Goal: Information Seeking & Learning: Learn about a topic

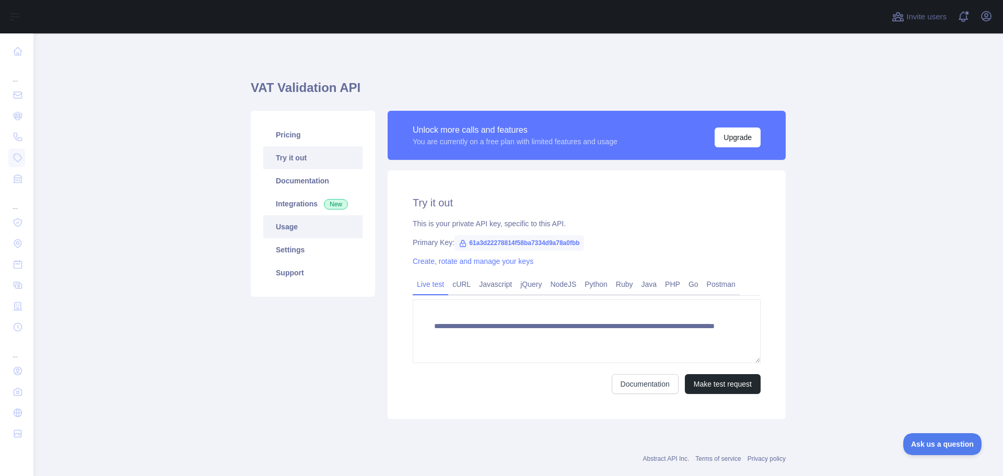
click at [303, 233] on link "Usage" at bounding box center [312, 226] width 99 height 23
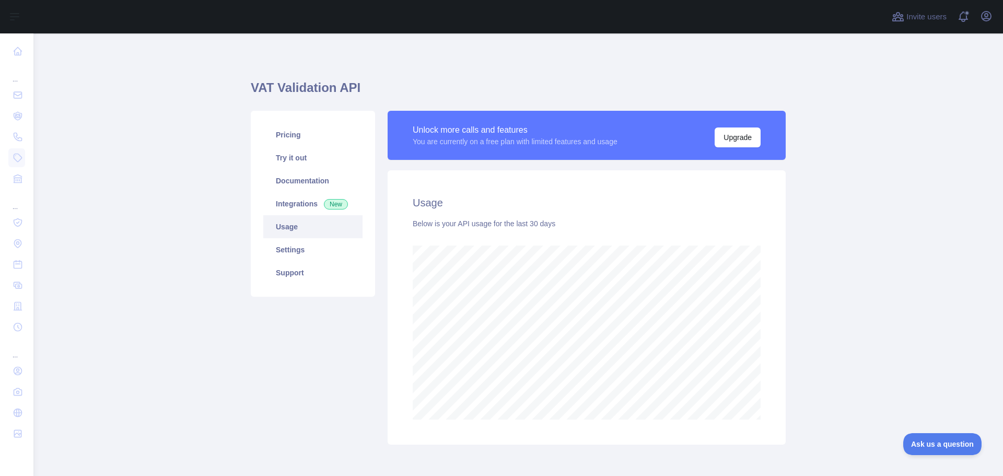
scroll to position [442, 962]
click at [299, 155] on link "Try it out" at bounding box center [312, 157] width 99 height 23
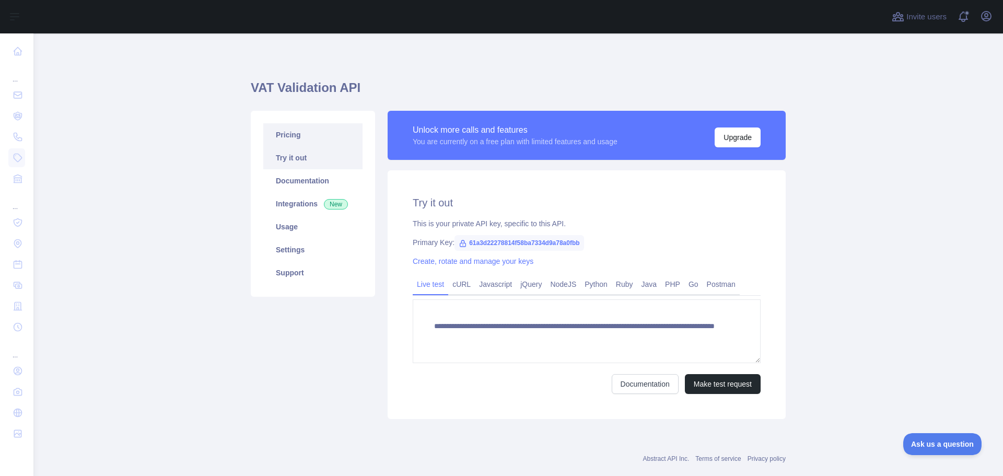
click at [299, 144] on link "Pricing" at bounding box center [312, 134] width 99 height 23
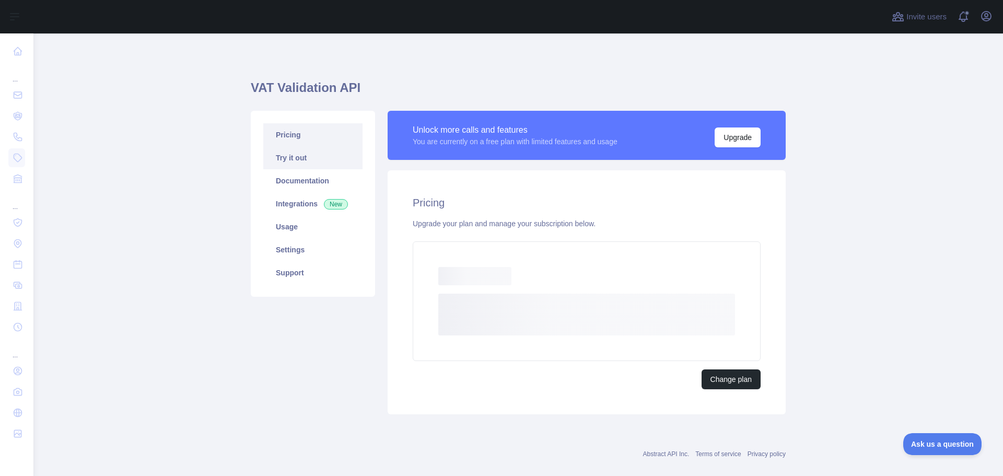
click at [297, 160] on link "Try it out" at bounding box center [312, 157] width 99 height 23
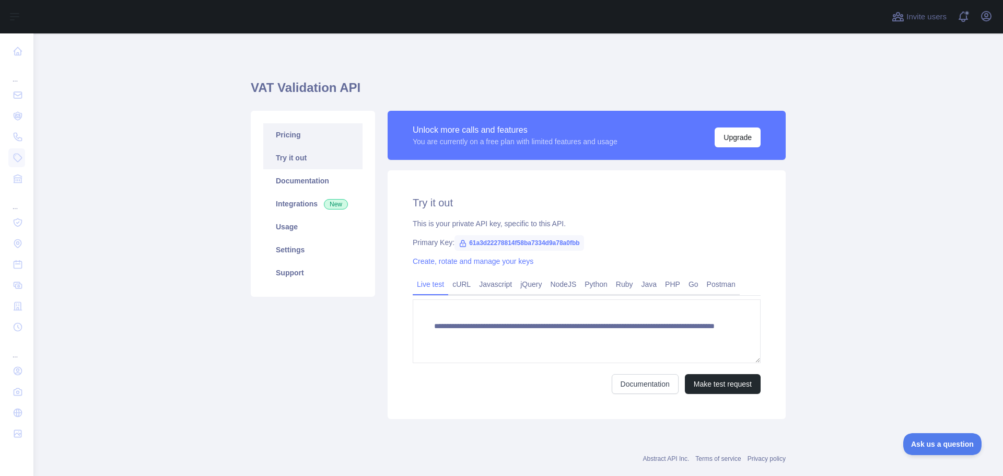
click at [314, 135] on link "Pricing" at bounding box center [312, 134] width 99 height 23
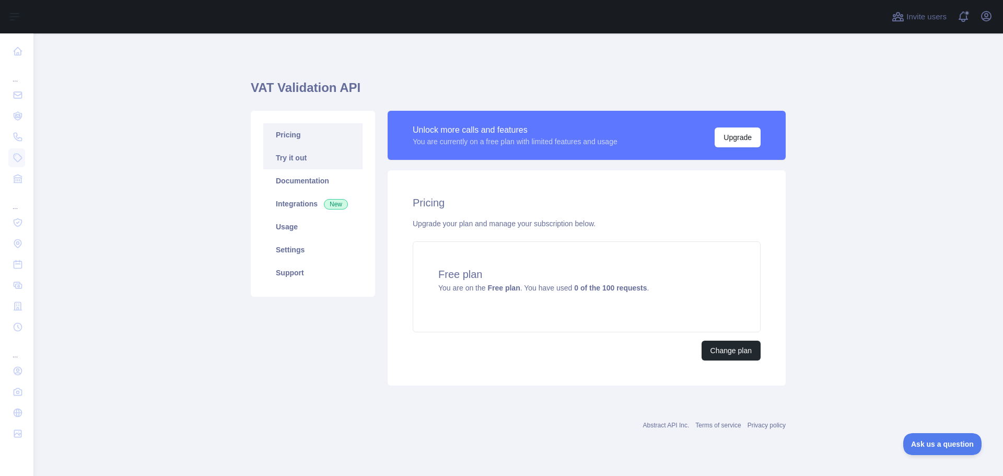
click at [313, 156] on link "Try it out" at bounding box center [312, 157] width 99 height 23
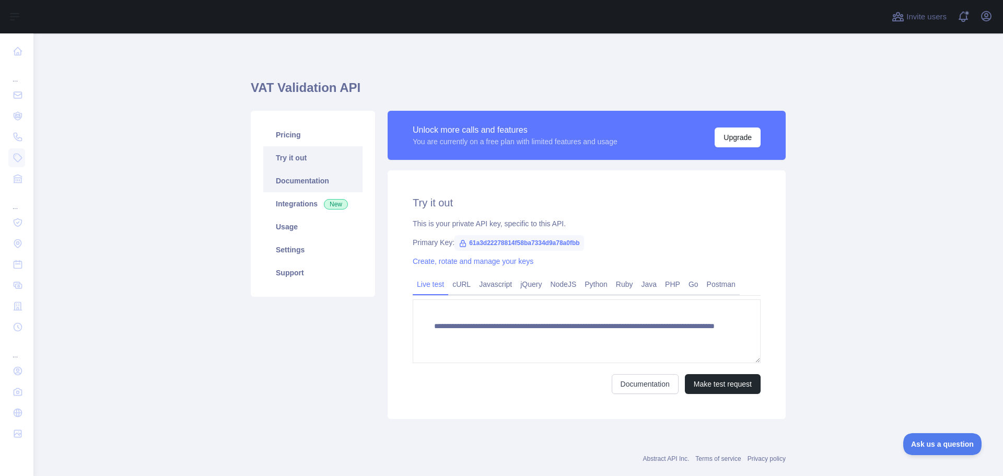
click at [307, 180] on link "Documentation" at bounding box center [312, 180] width 99 height 23
click at [688, 379] on button "Make test request" at bounding box center [723, 384] width 76 height 20
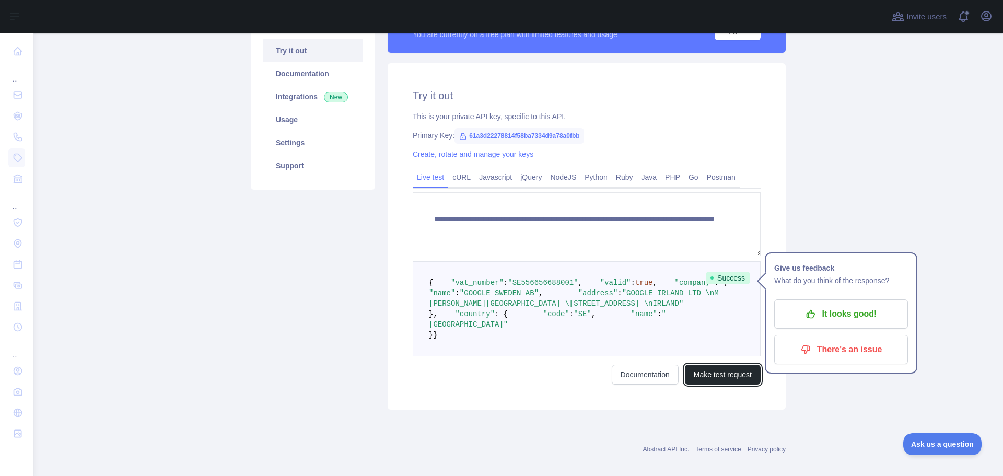
scroll to position [157, 0]
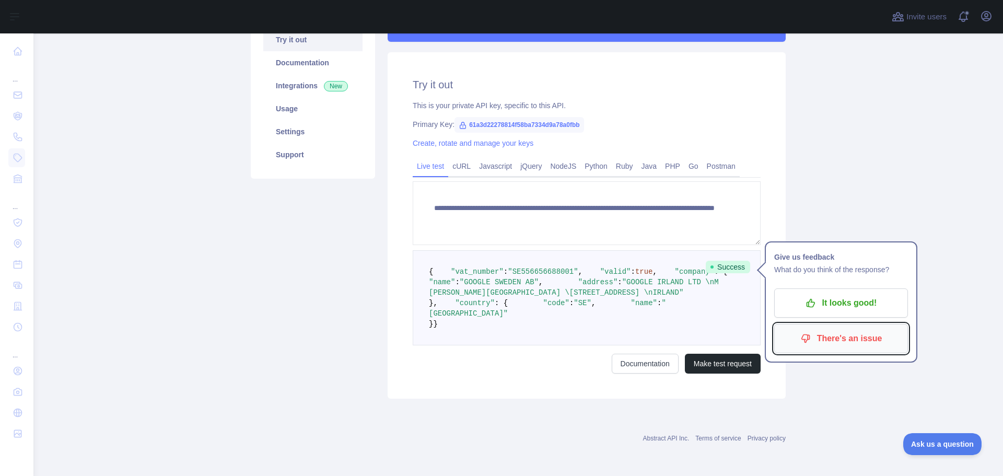
click at [854, 330] on p "There's an issue" at bounding box center [841, 339] width 118 height 18
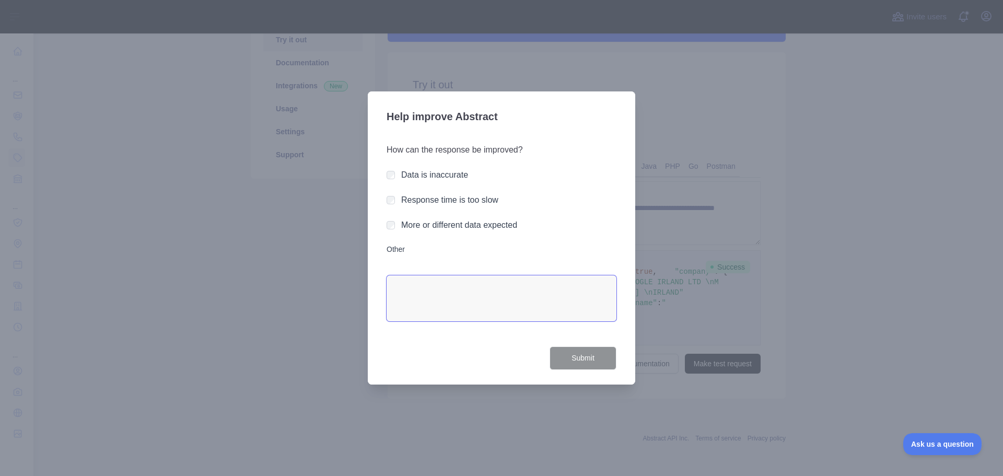
click at [447, 311] on textarea "Other" at bounding box center [501, 298] width 230 height 46
click at [764, 315] on div at bounding box center [501, 238] width 1003 height 476
click at [661, 69] on div at bounding box center [501, 238] width 1003 height 476
click at [394, 247] on label "Other" at bounding box center [501, 249] width 230 height 10
click at [394, 275] on textarea "Other" at bounding box center [501, 298] width 230 height 46
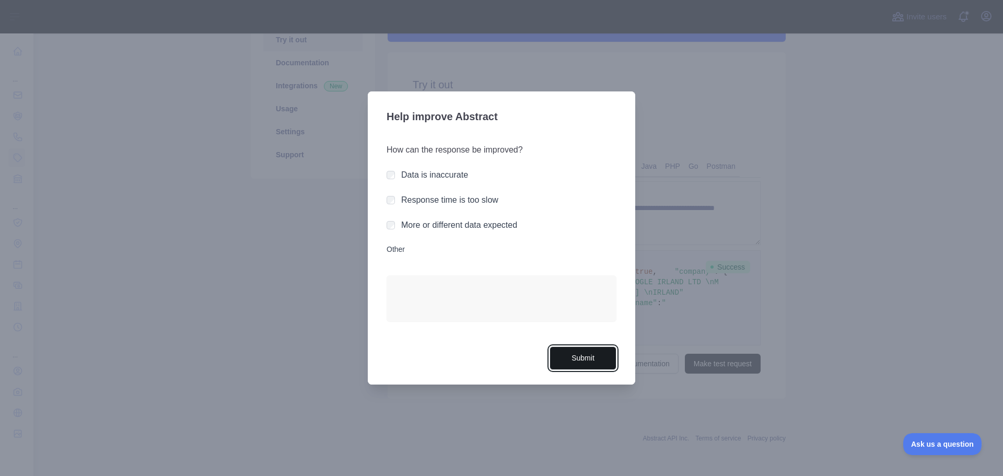
click at [572, 361] on button "Submit" at bounding box center [582, 358] width 67 height 24
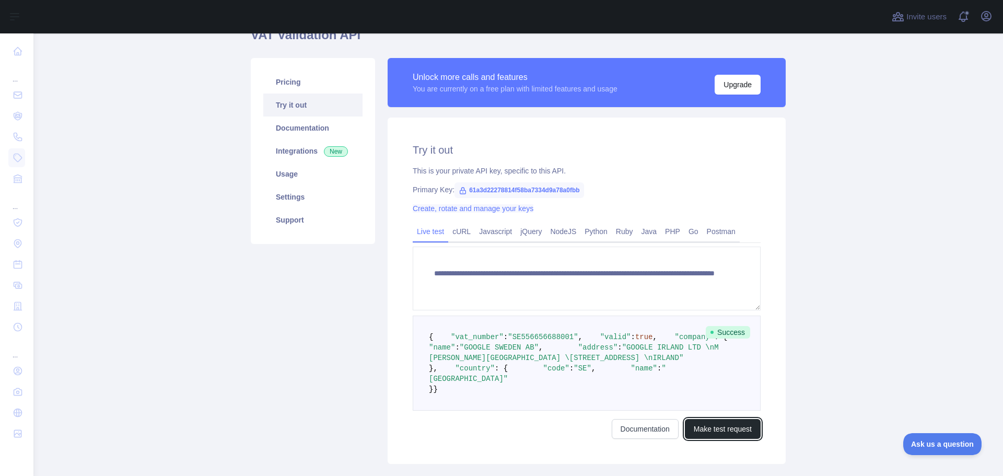
scroll to position [52, 0]
click at [303, 177] on link "Usage" at bounding box center [312, 174] width 99 height 23
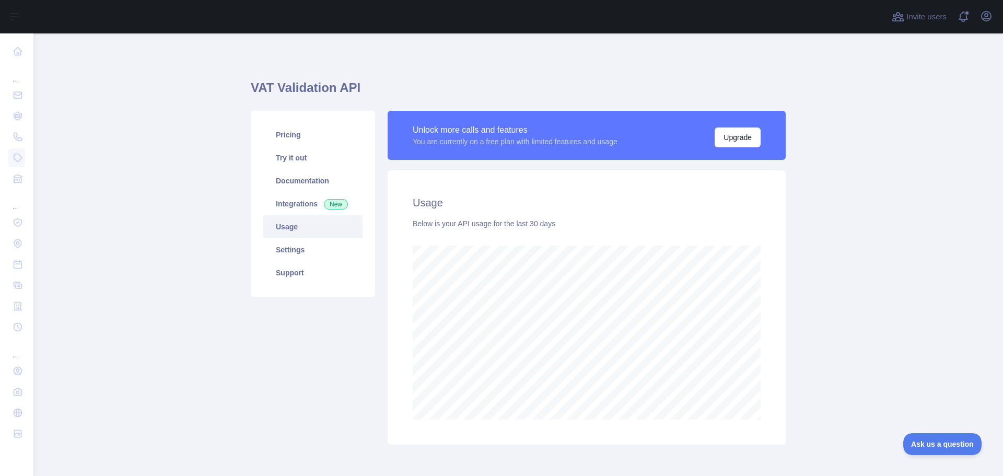
scroll to position [442, 962]
click at [299, 204] on link "Integrations New" at bounding box center [312, 203] width 99 height 23
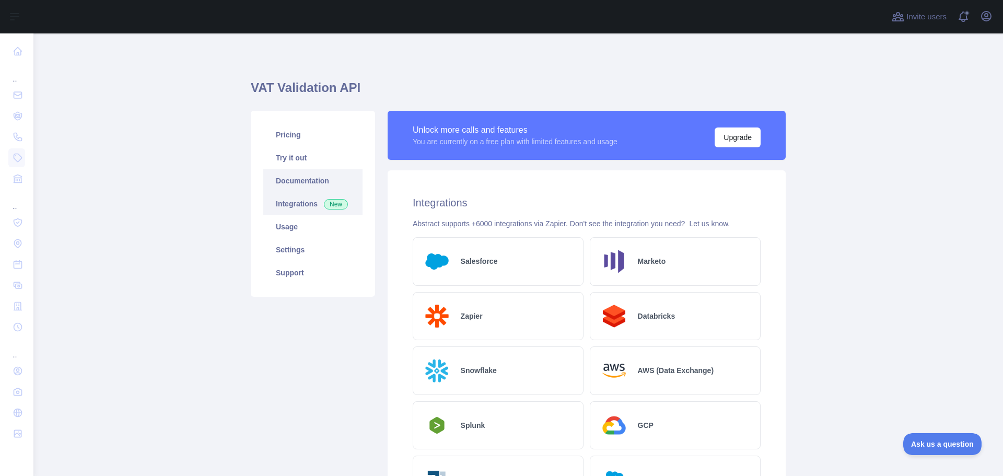
click at [307, 178] on link "Documentation" at bounding box center [312, 180] width 99 height 23
click at [284, 232] on link "Usage" at bounding box center [312, 226] width 99 height 23
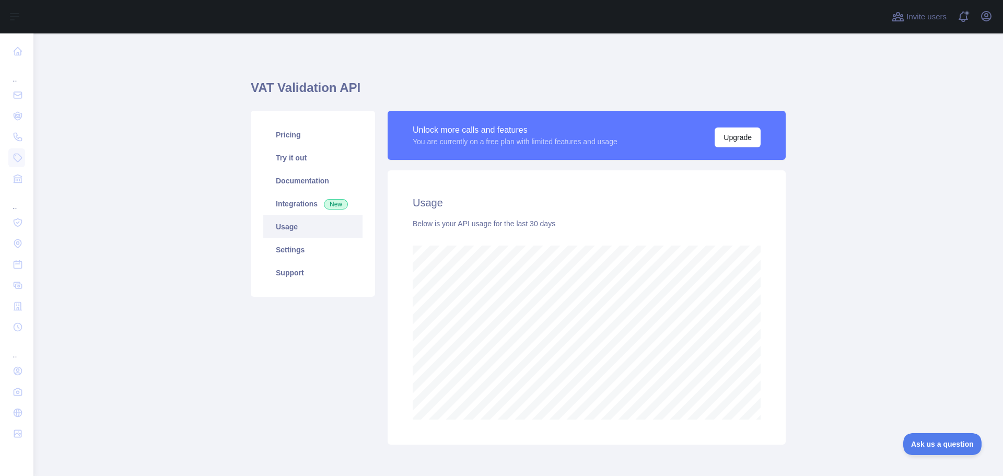
scroll to position [442, 962]
click at [286, 252] on link "Settings" at bounding box center [312, 249] width 99 height 23
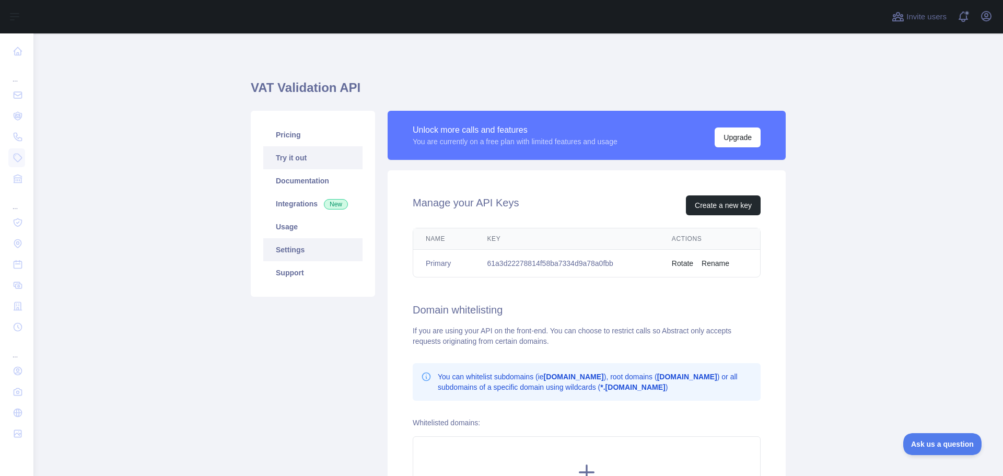
click at [302, 156] on link "Try it out" at bounding box center [312, 157] width 99 height 23
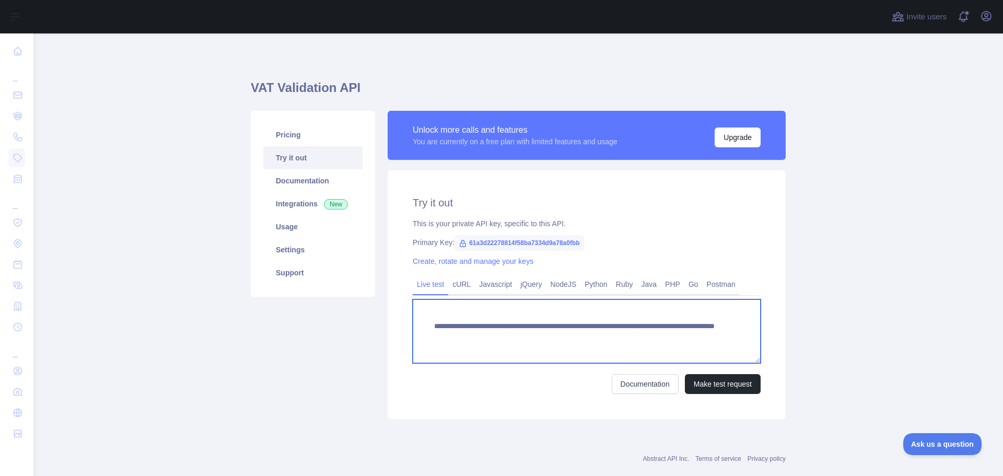
click at [511, 343] on textarea "**********" at bounding box center [587, 331] width 348 height 64
paste textarea "**********"
click at [602, 339] on textarea "**********" at bounding box center [587, 331] width 348 height 64
click at [564, 338] on textarea "**********" at bounding box center [587, 331] width 348 height 64
type textarea "**********"
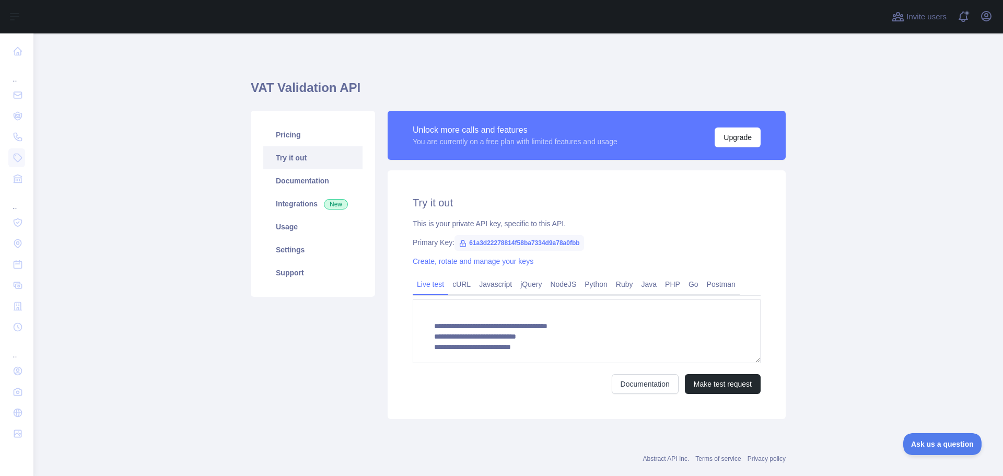
click at [459, 242] on icon at bounding box center [463, 243] width 8 height 8
click at [726, 146] on button "Upgrade" at bounding box center [737, 137] width 46 height 20
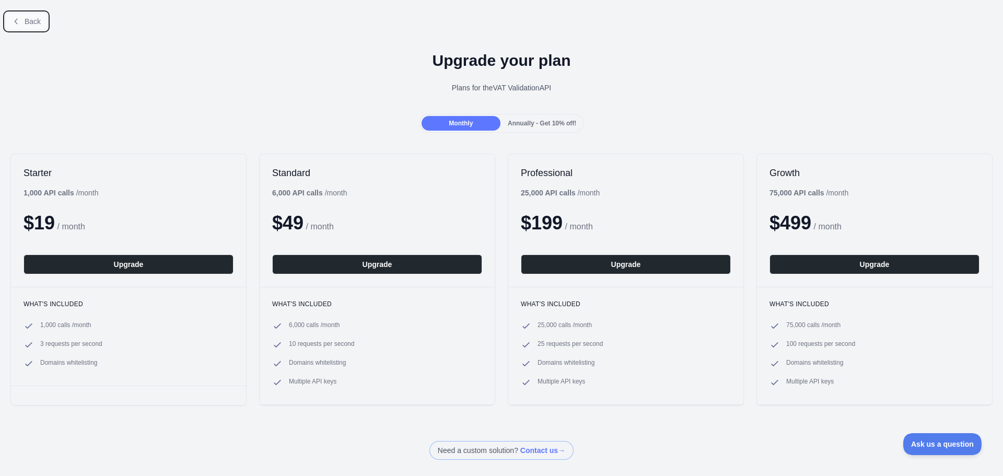
click at [24, 22] on button "Back" at bounding box center [26, 22] width 42 height 18
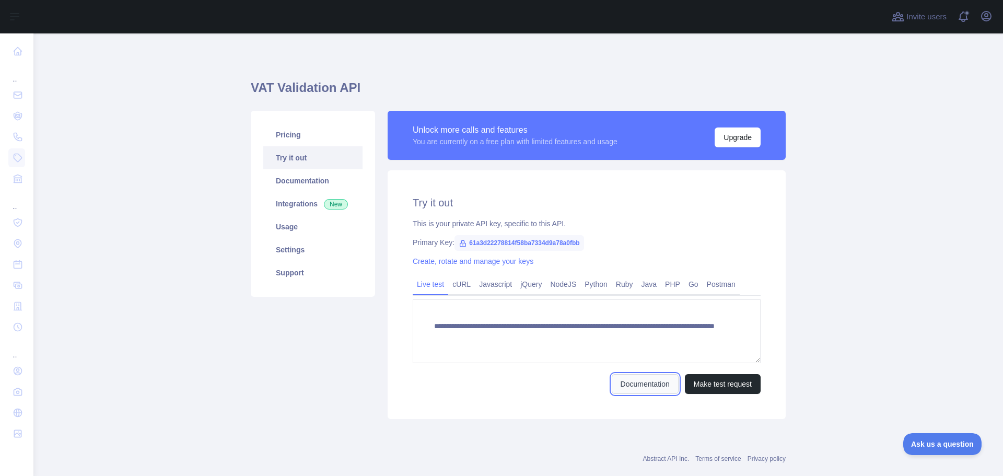
click at [651, 386] on link "Documentation" at bounding box center [645, 384] width 67 height 20
click at [288, 199] on link "Integrations New" at bounding box center [312, 203] width 99 height 23
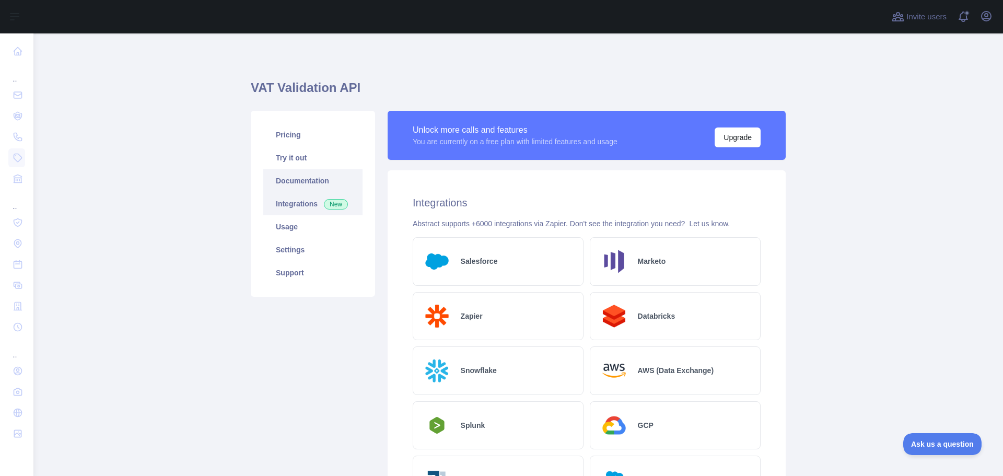
click at [298, 185] on link "Documentation" at bounding box center [312, 180] width 99 height 23
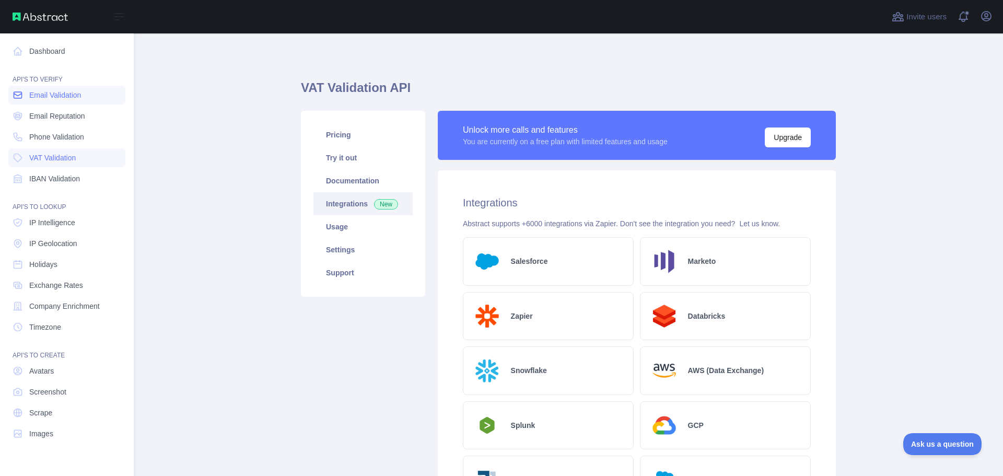
click at [62, 98] on span "Email Validation" at bounding box center [55, 95] width 52 height 10
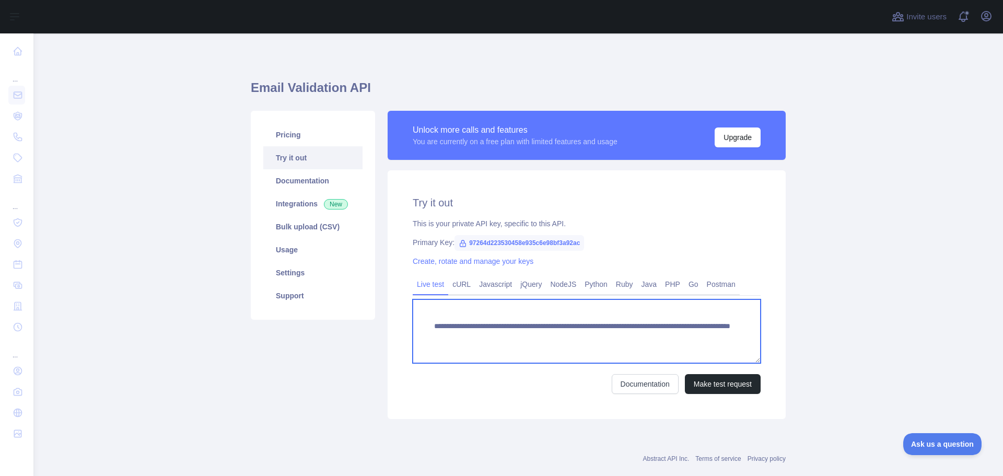
drag, startPoint x: 691, startPoint y: 339, endPoint x: 427, endPoint y: 321, distance: 264.9
click at [427, 321] on textarea "**********" at bounding box center [587, 331] width 348 height 64
